Goal: Task Accomplishment & Management: Manage account settings

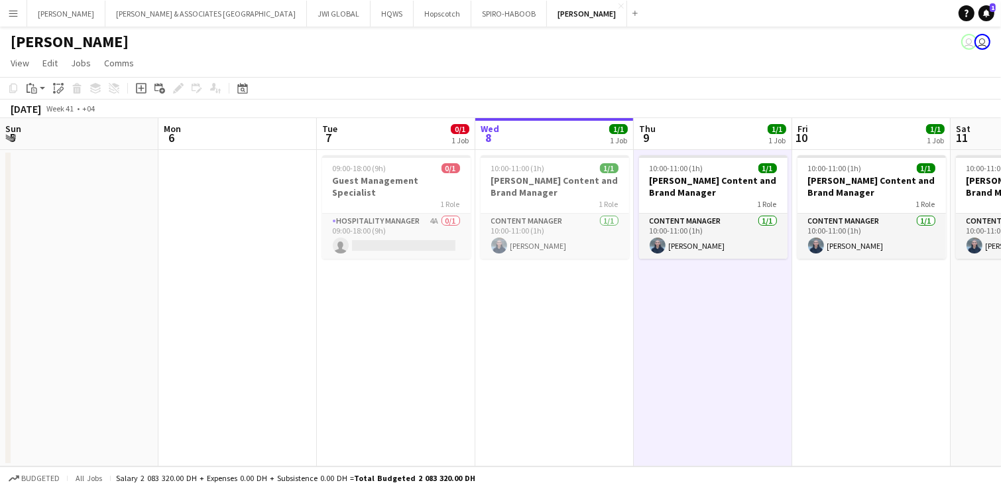
scroll to position [0, 316]
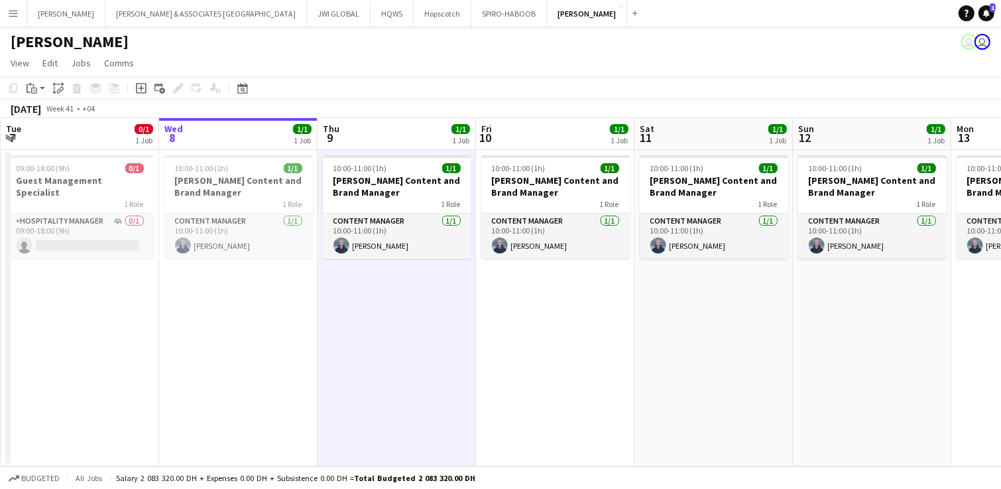
click at [255, 66] on app-page-menu "View Day view expanded Day view collapsed Month view Date picker Jump to [DATE]…" at bounding box center [500, 64] width 1001 height 25
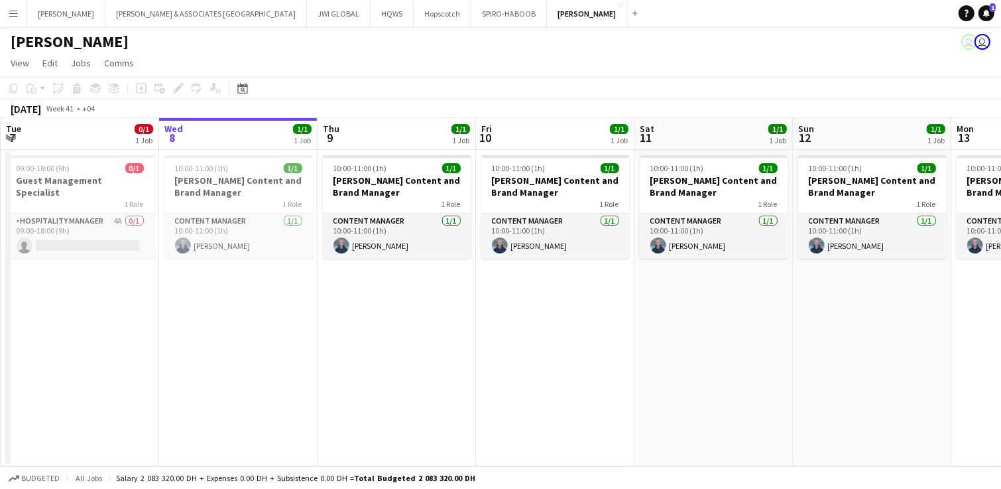
click at [20, 15] on button "Menu" at bounding box center [13, 13] width 27 height 27
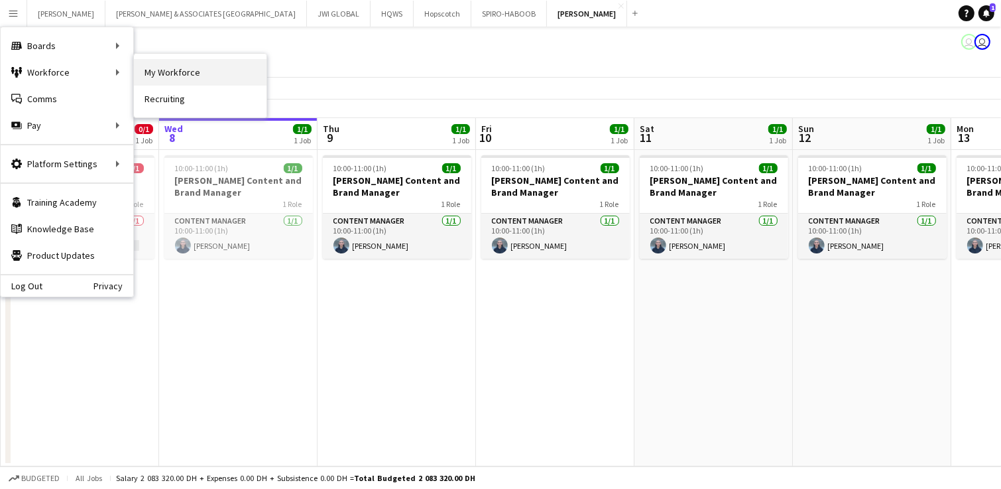
click at [168, 77] on link "My Workforce" at bounding box center [200, 72] width 133 height 27
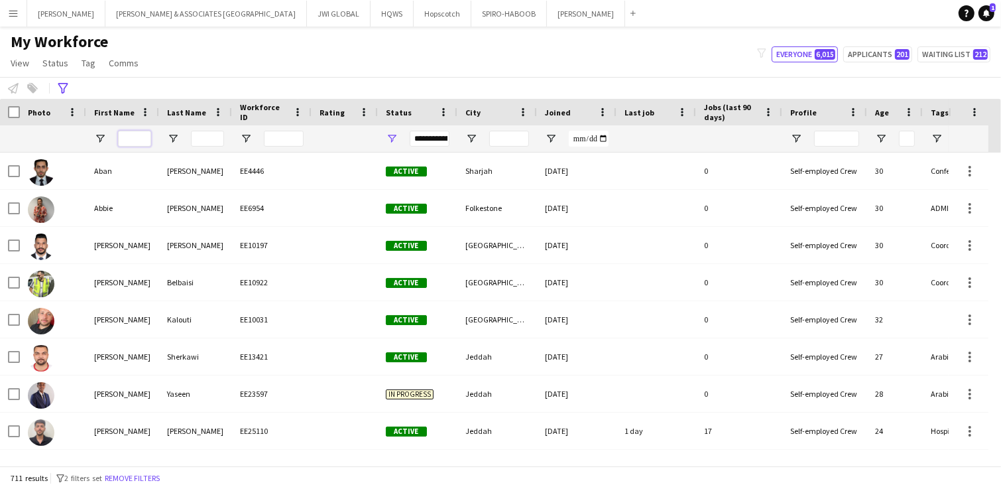
click at [123, 140] on input "First Name Filter Input" at bounding box center [134, 139] width 33 height 16
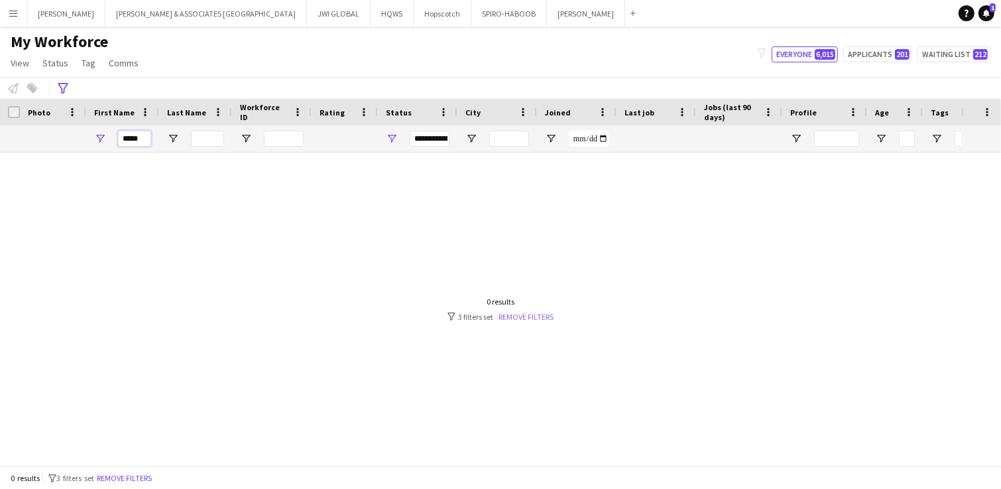
type input "*****"
click at [510, 320] on link "Remove filters" at bounding box center [526, 317] width 55 height 10
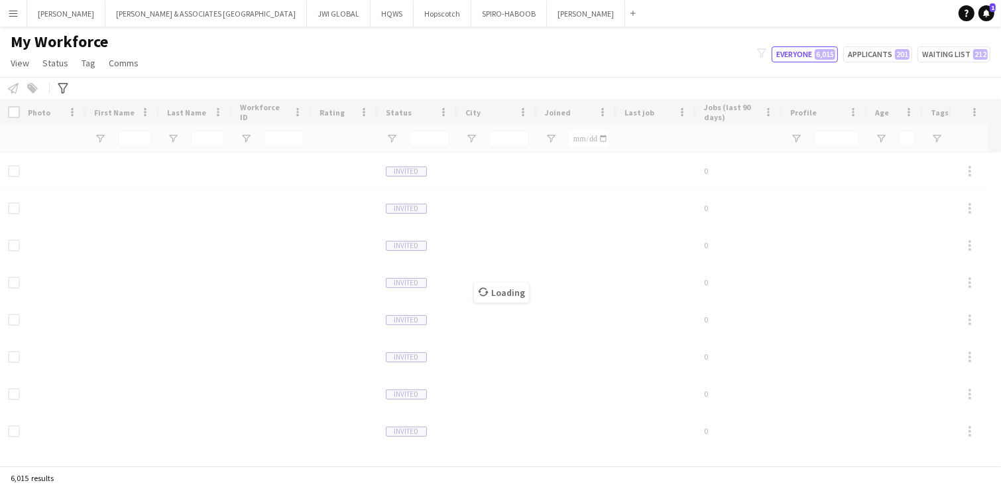
click at [120, 145] on div "Loading" at bounding box center [500, 282] width 1001 height 367
click at [124, 139] on div "Loading" at bounding box center [500, 282] width 1001 height 367
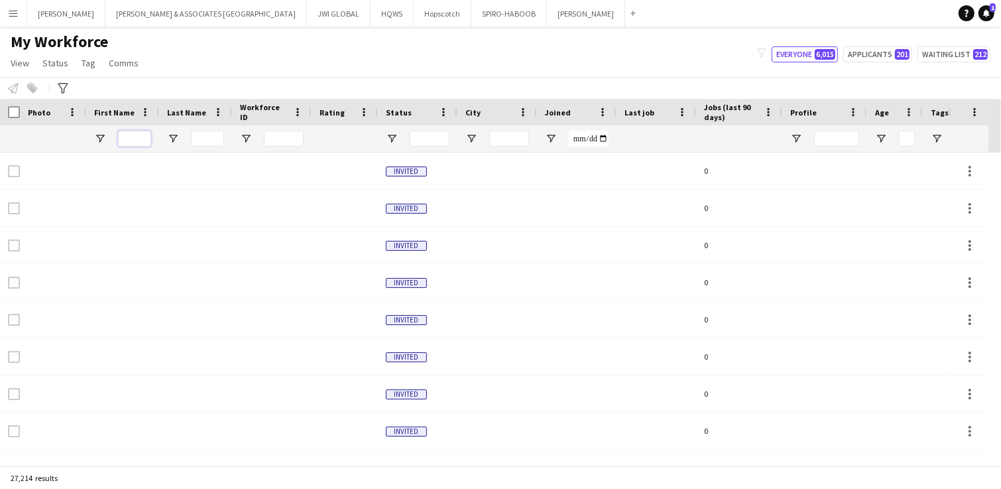
click at [139, 132] on input "First Name Filter Input" at bounding box center [134, 139] width 33 height 16
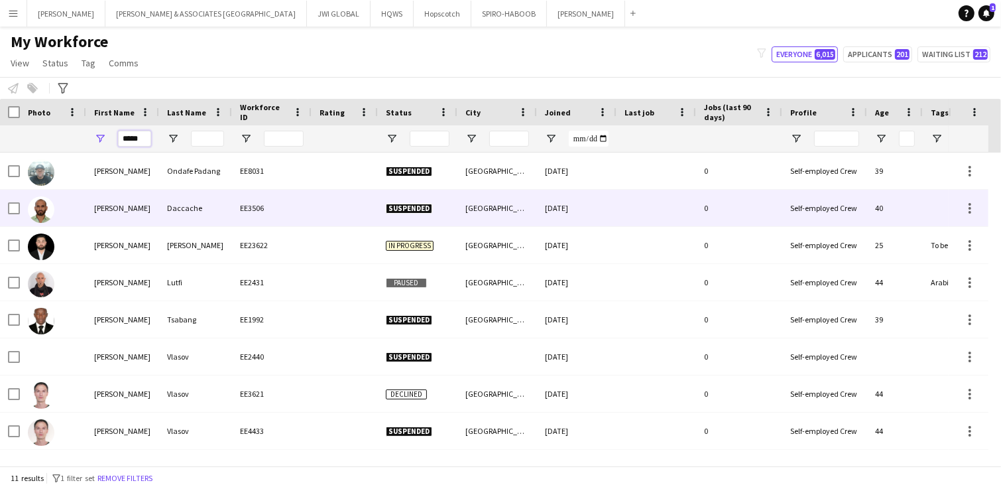
type input "*****"
click at [102, 217] on div "[PERSON_NAME]" at bounding box center [122, 208] width 73 height 36
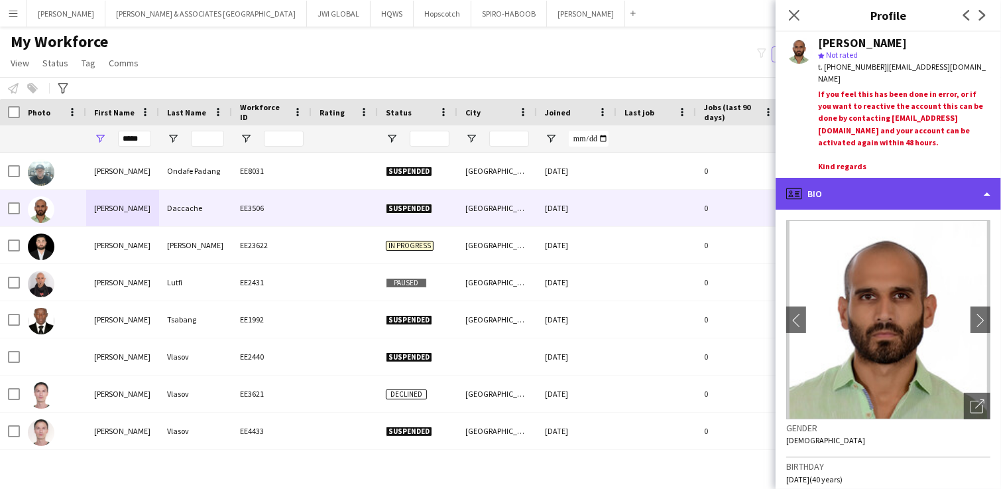
click at [935, 203] on div "profile Bio" at bounding box center [888, 194] width 225 height 32
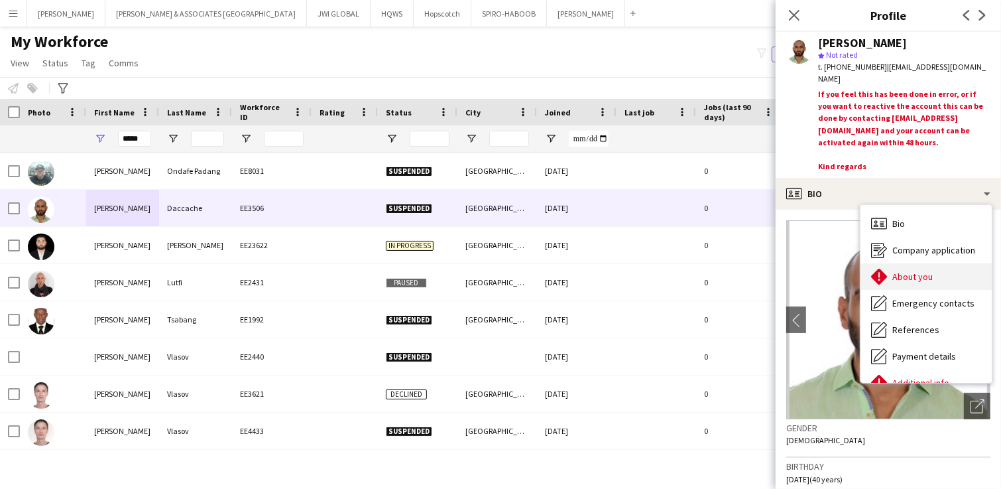
click at [924, 285] on div "About you About you" at bounding box center [925, 276] width 131 height 27
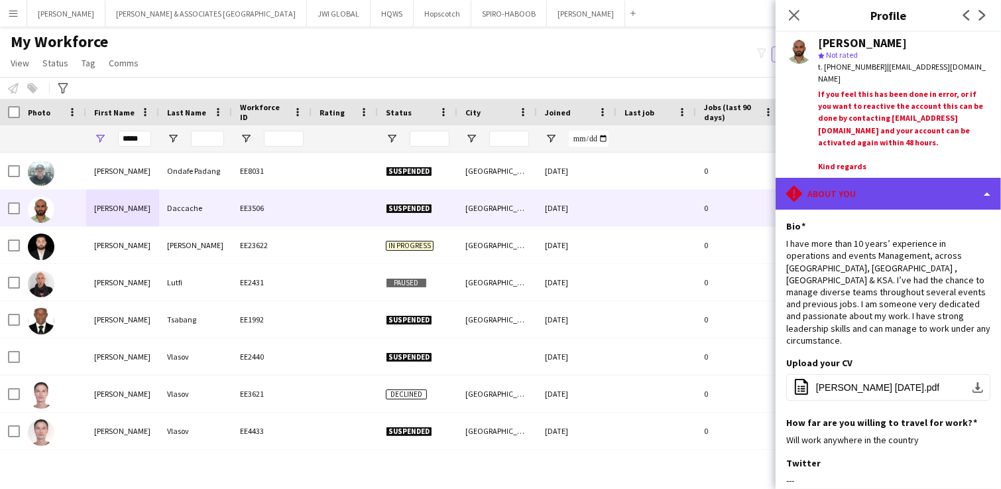
click at [904, 192] on div "rhombus-alert About you" at bounding box center [888, 194] width 225 height 32
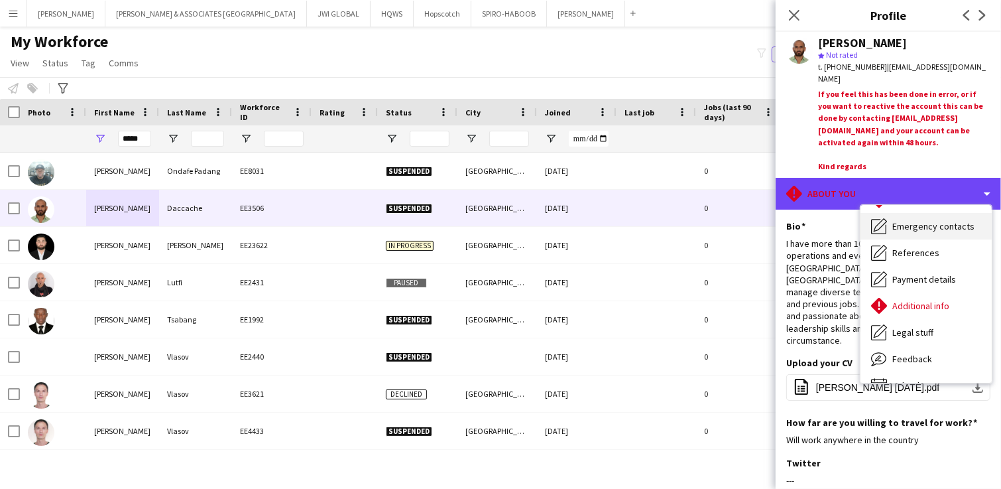
scroll to position [97, 0]
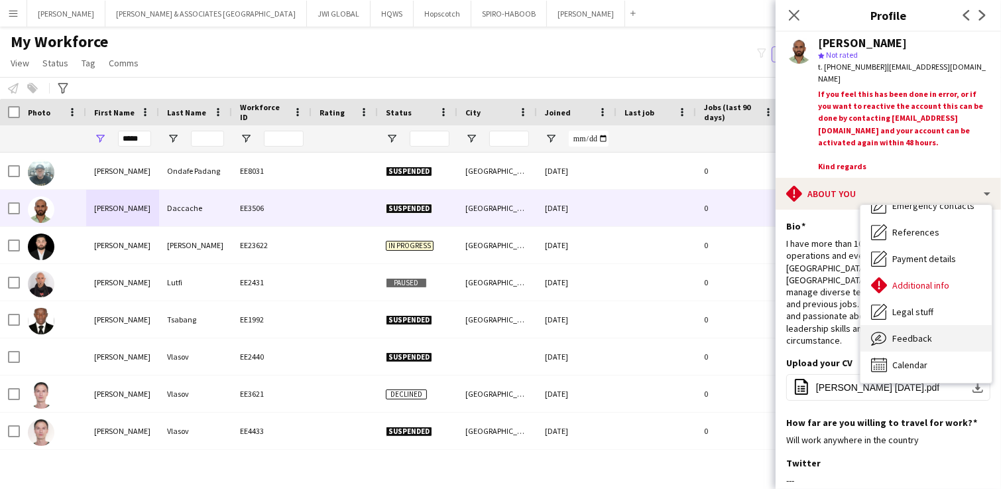
click at [920, 340] on span "Feedback" at bounding box center [912, 338] width 40 height 12
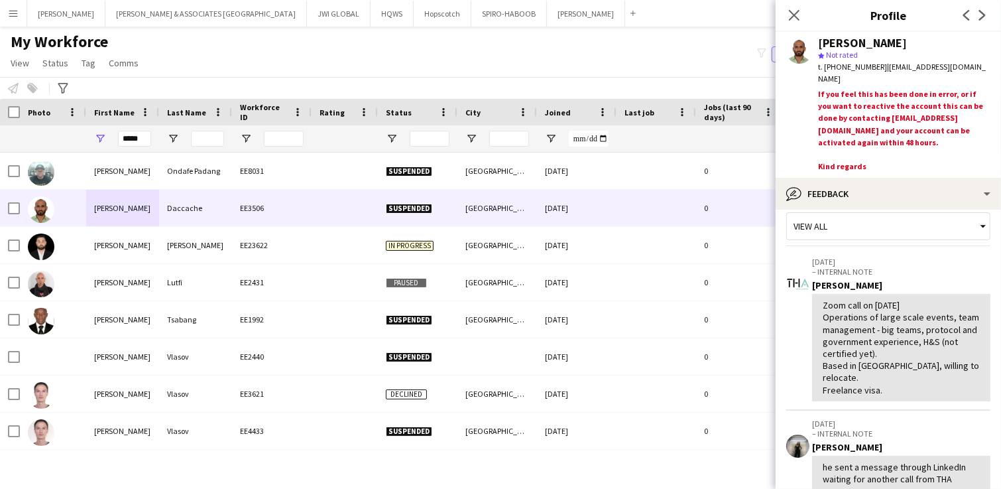
scroll to position [0, 0]
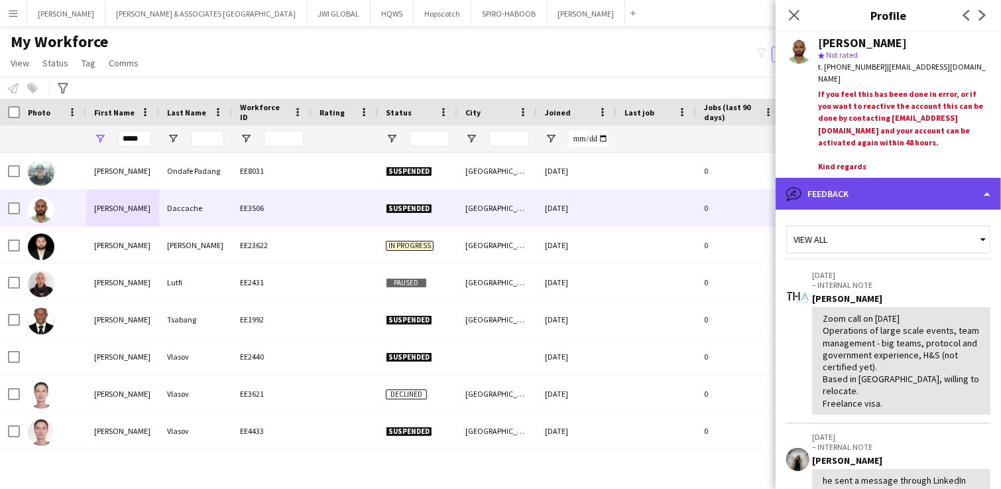
click at [865, 195] on div "bubble-pencil Feedback" at bounding box center [888, 194] width 225 height 32
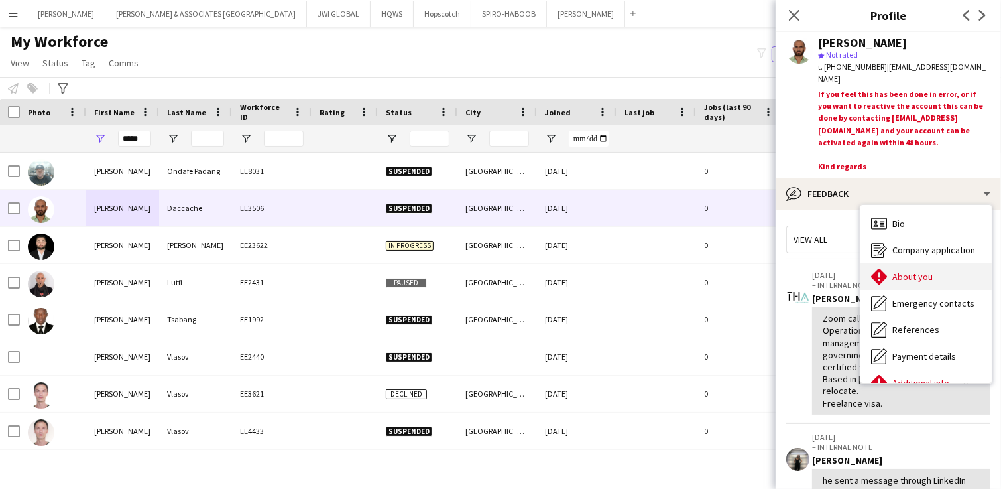
click at [918, 284] on div "About you About you" at bounding box center [925, 276] width 131 height 27
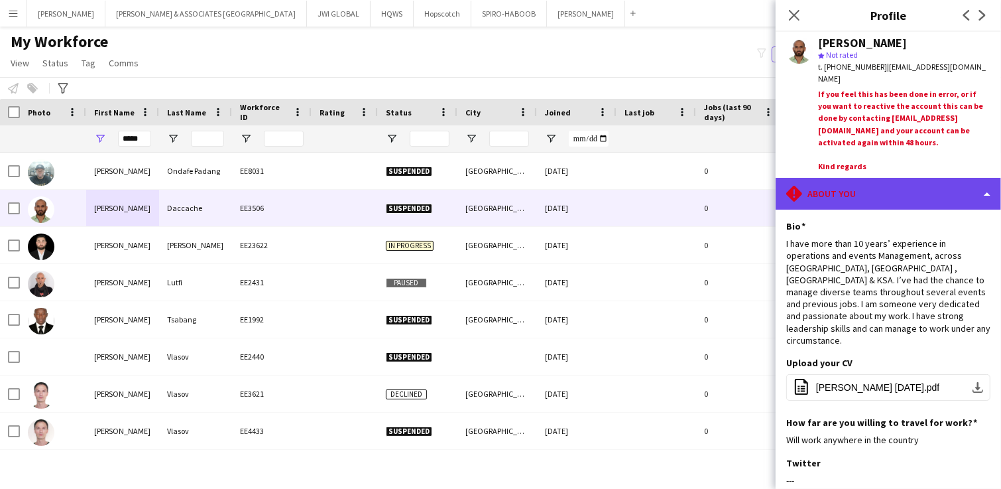
click at [904, 206] on div "rhombus-alert About you" at bounding box center [888, 194] width 225 height 32
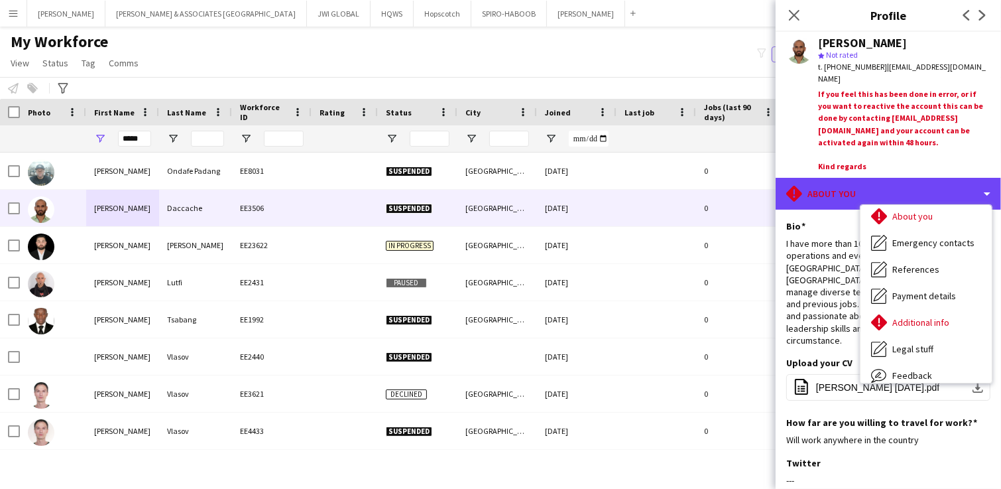
scroll to position [97, 0]
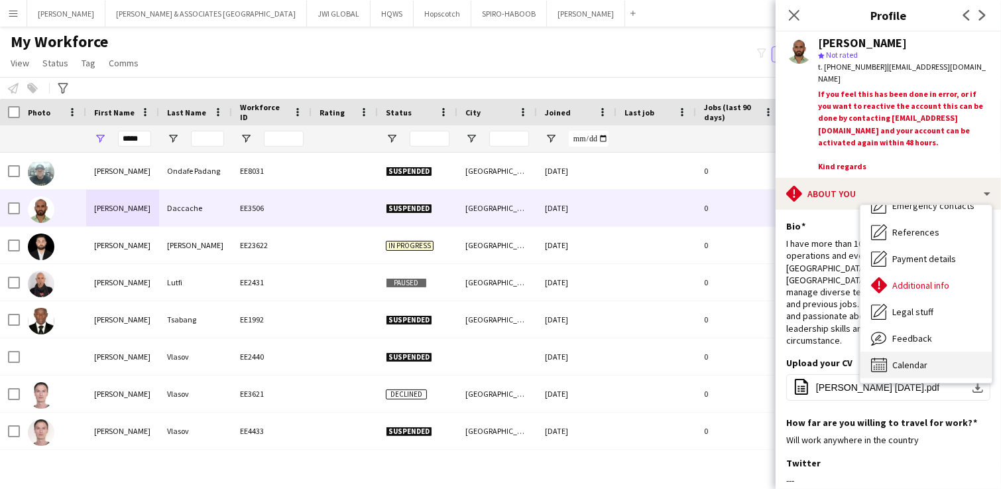
click at [906, 365] on span "Calendar" at bounding box center [909, 365] width 35 height 12
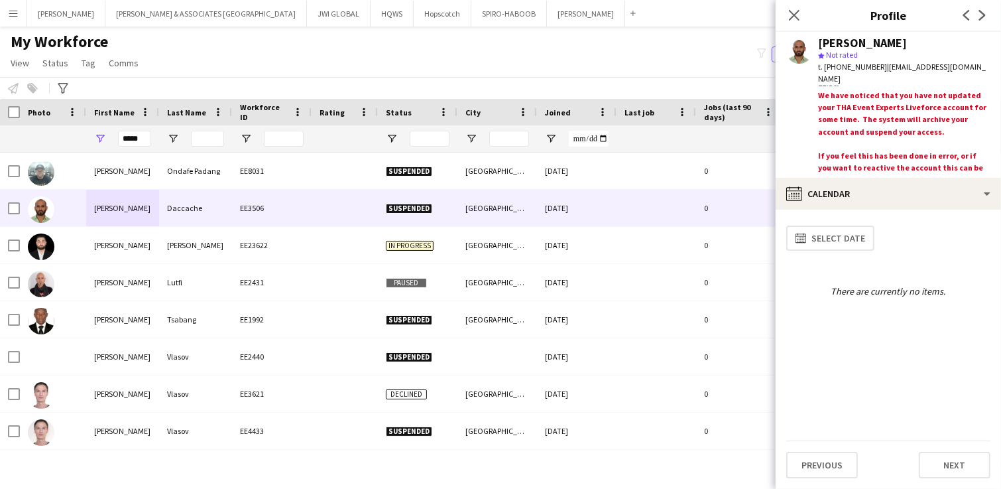
scroll to position [0, 0]
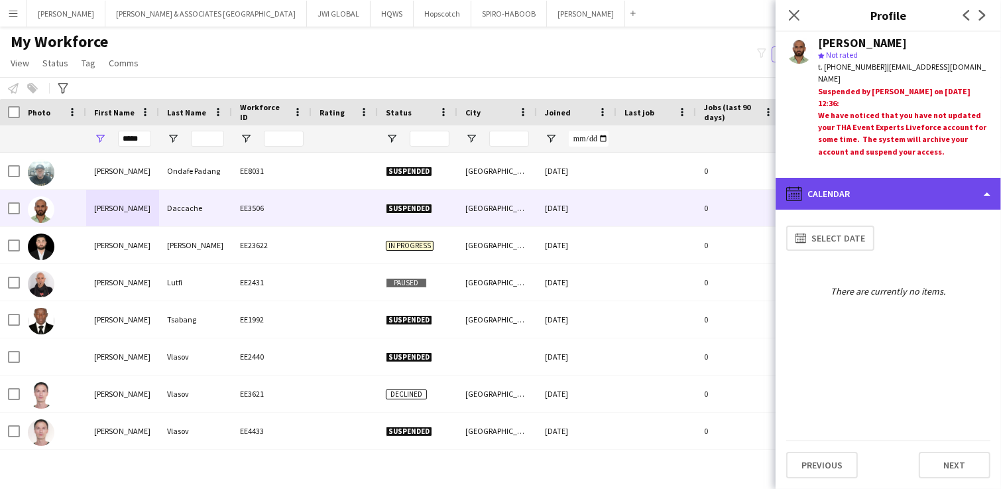
click at [900, 181] on div "calendar-full Calendar" at bounding box center [888, 194] width 225 height 32
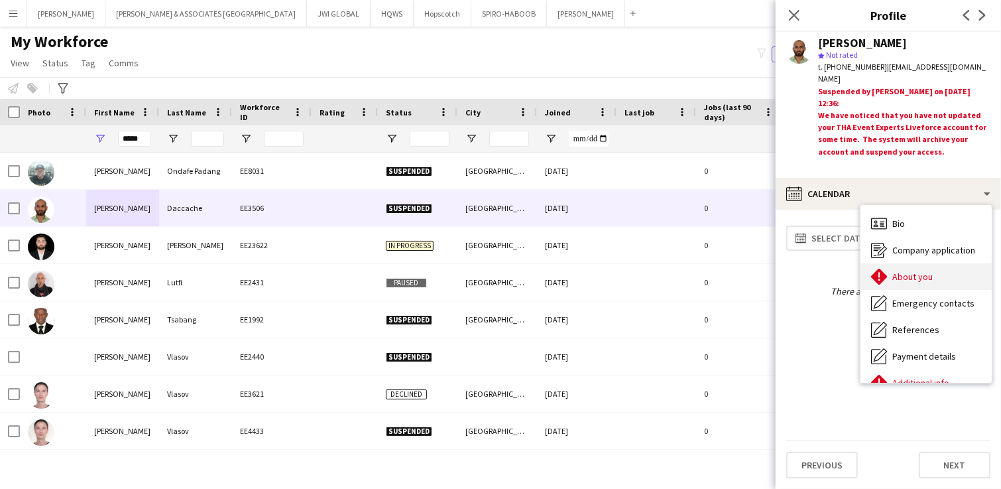
click at [908, 275] on span "About you" at bounding box center [912, 276] width 40 height 12
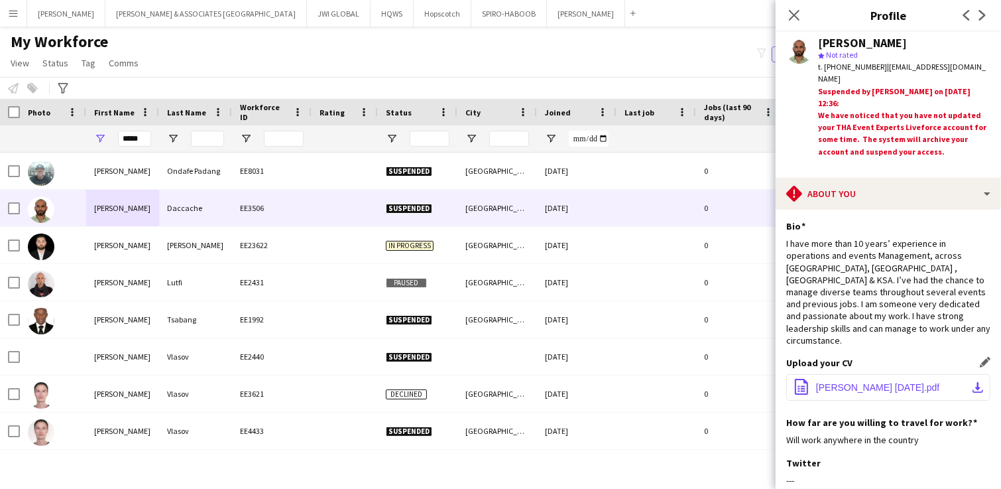
click at [869, 382] on span "[PERSON_NAME] [DATE].pdf" at bounding box center [877, 387] width 123 height 11
